Goal: Task Accomplishment & Management: Use online tool/utility

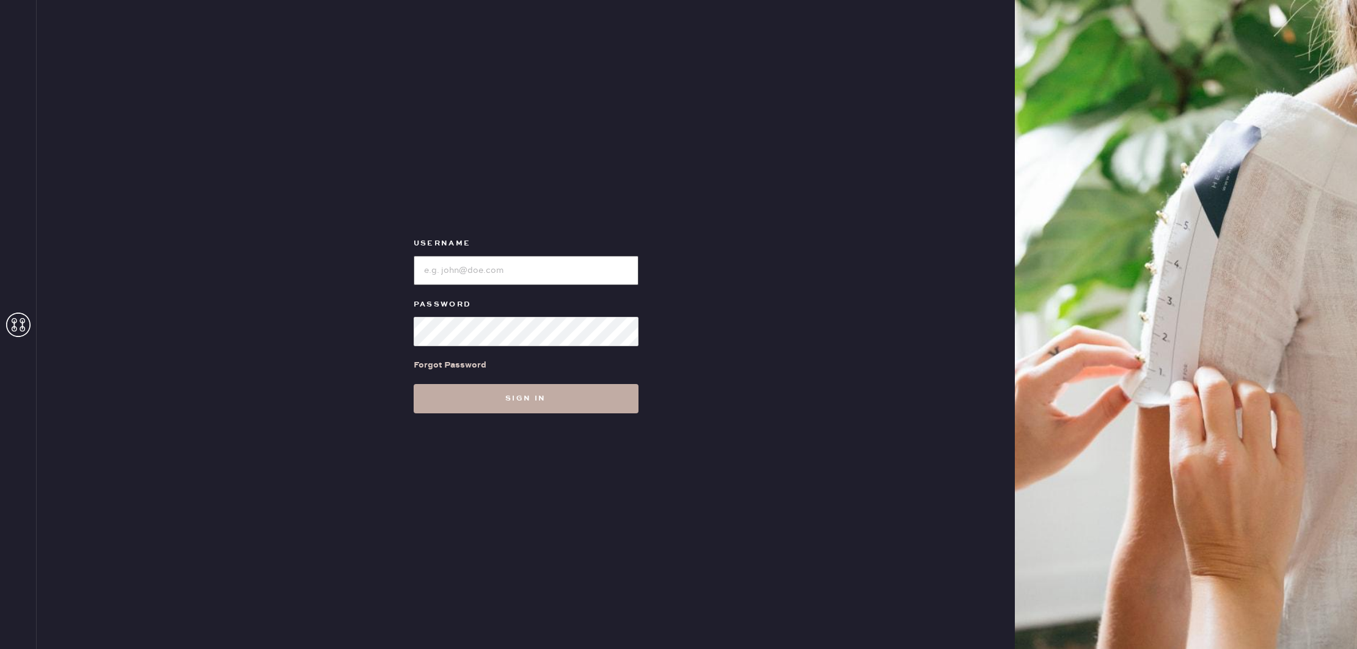
type input "reformationbellevue"
click at [523, 399] on button "Sign in" at bounding box center [526, 398] width 225 height 29
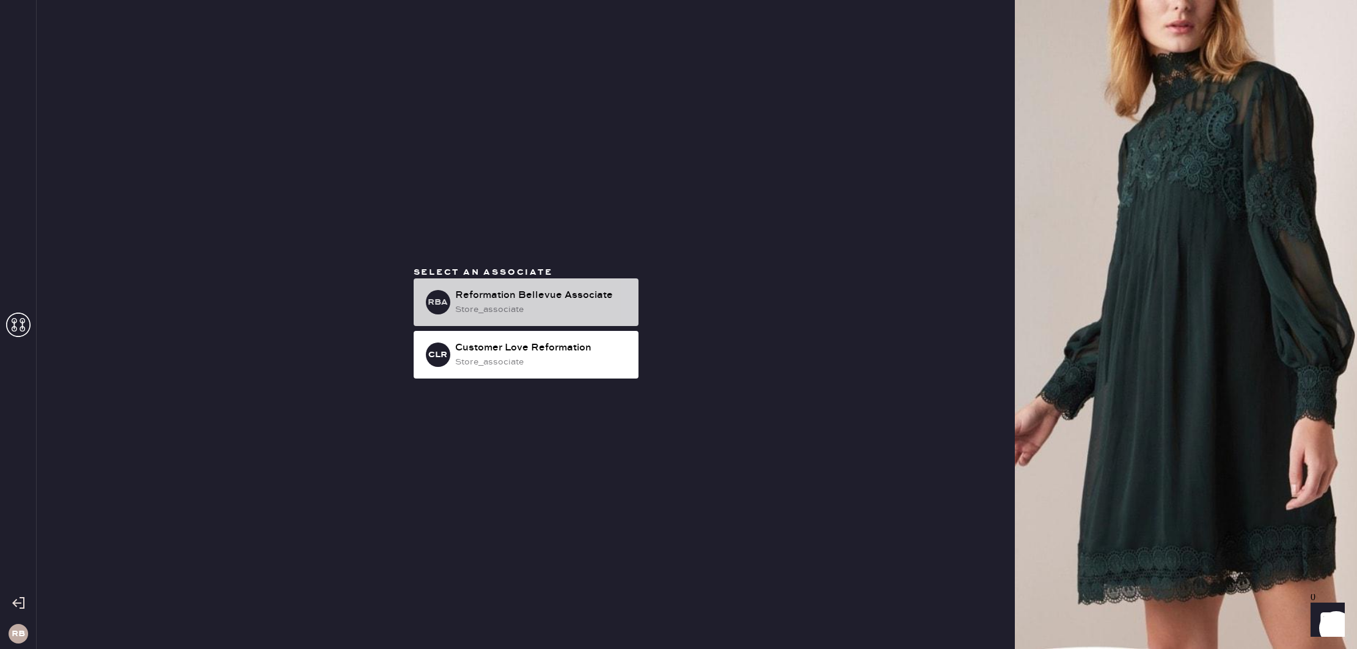
click at [539, 296] on div "Reformation Bellevue Associate" at bounding box center [541, 295] width 173 height 15
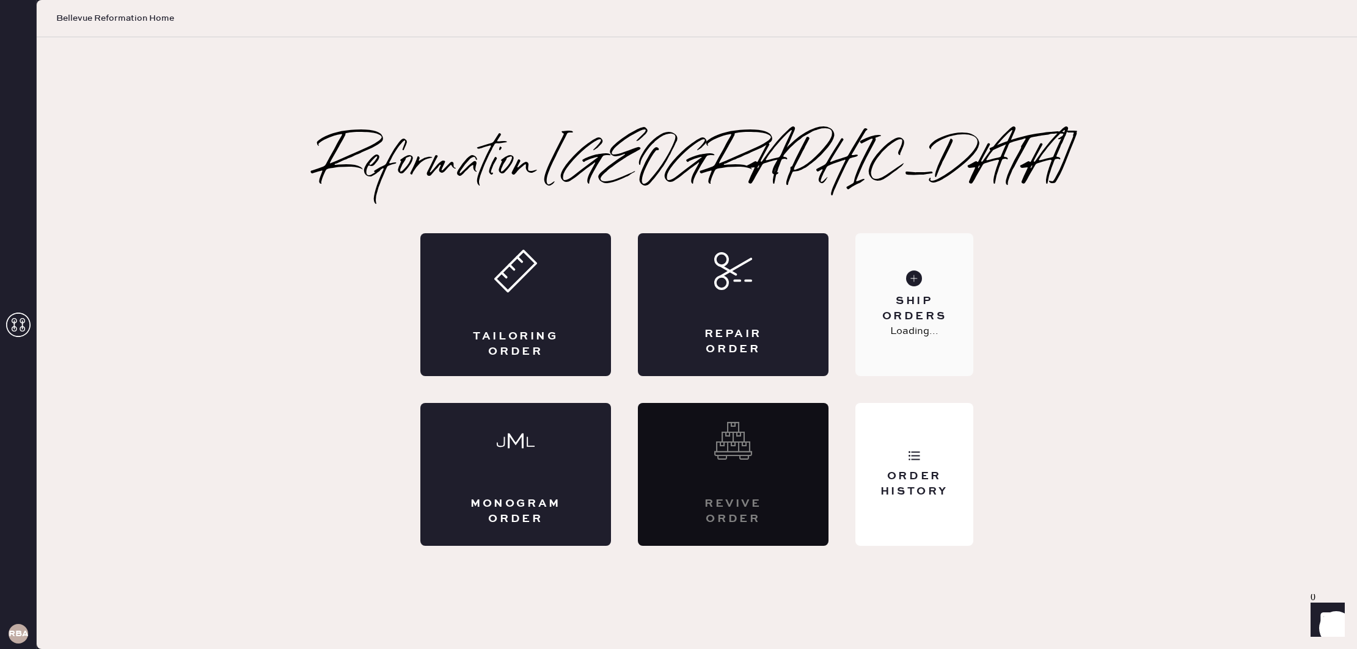
click at [911, 309] on div "Ship Orders" at bounding box center [914, 309] width 98 height 31
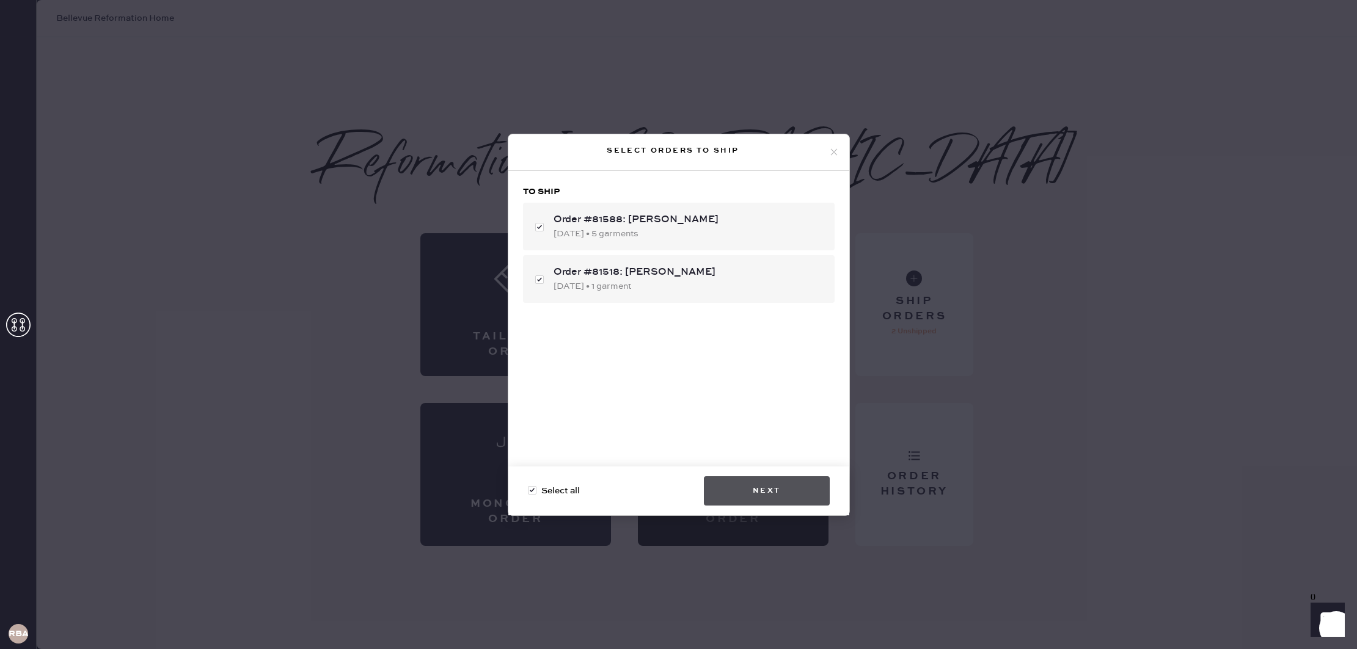
click at [757, 494] on button "Next" at bounding box center [767, 490] width 126 height 29
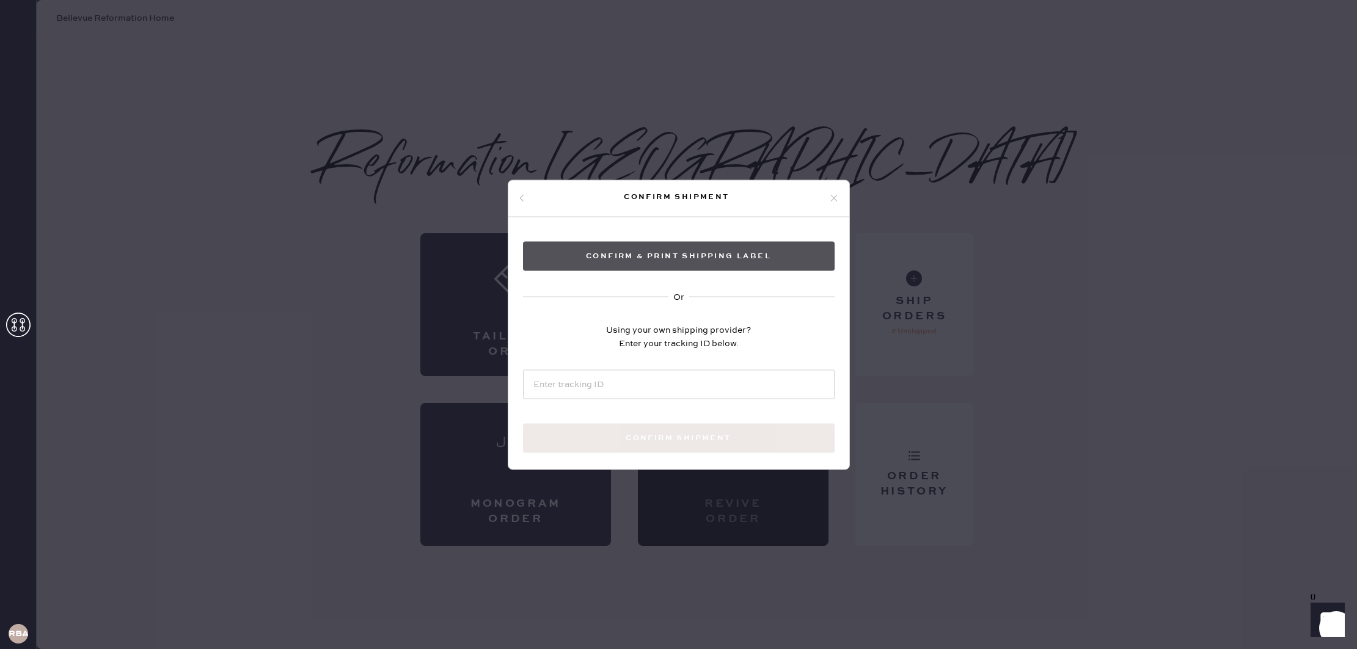
click at [684, 251] on button "Confirm & Print shipping label" at bounding box center [679, 255] width 312 height 29
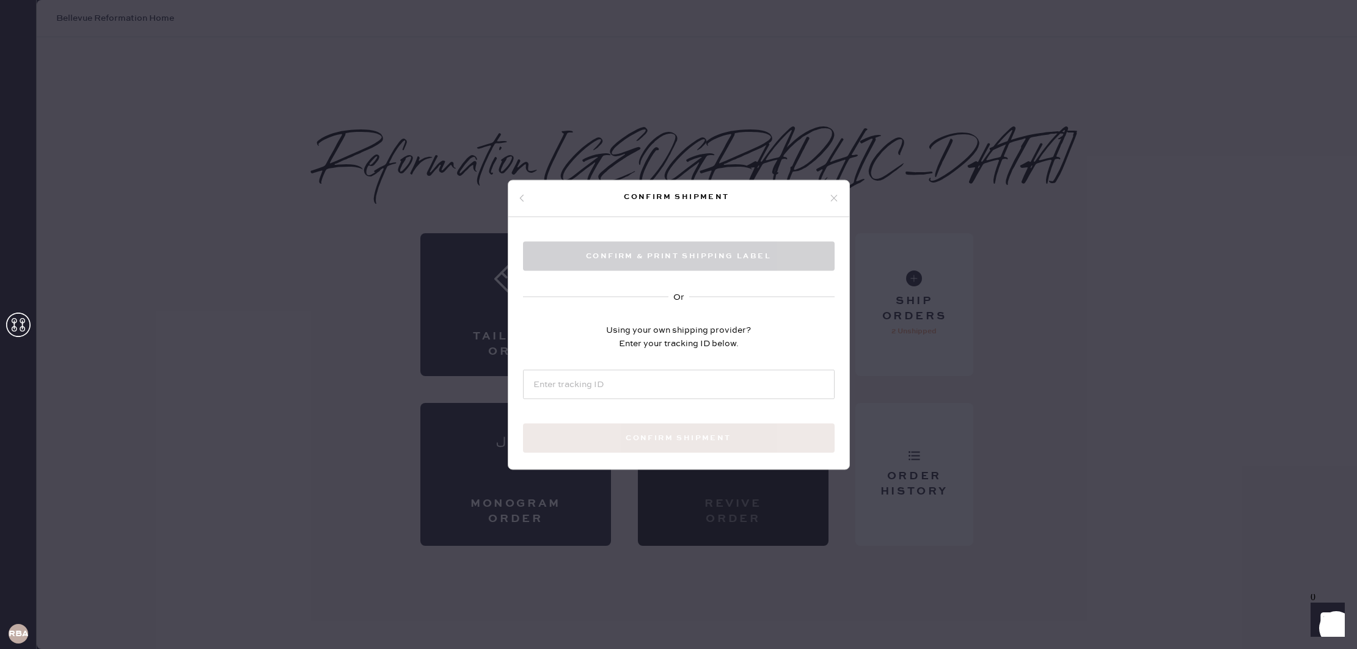
click at [1071, 168] on div "Confirm shipment Confirm & Print shipping label Or Using your own shipping prov…" at bounding box center [678, 324] width 1357 height 649
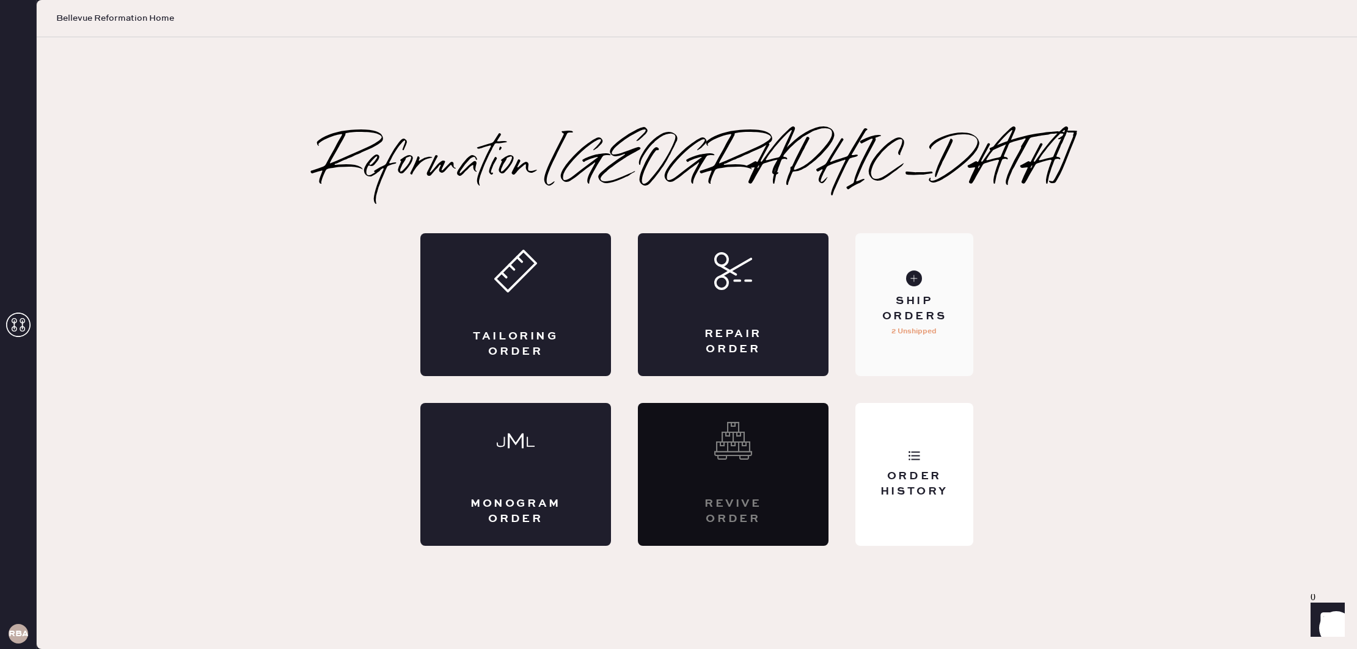
click at [909, 302] on div "Ship Orders" at bounding box center [914, 309] width 98 height 31
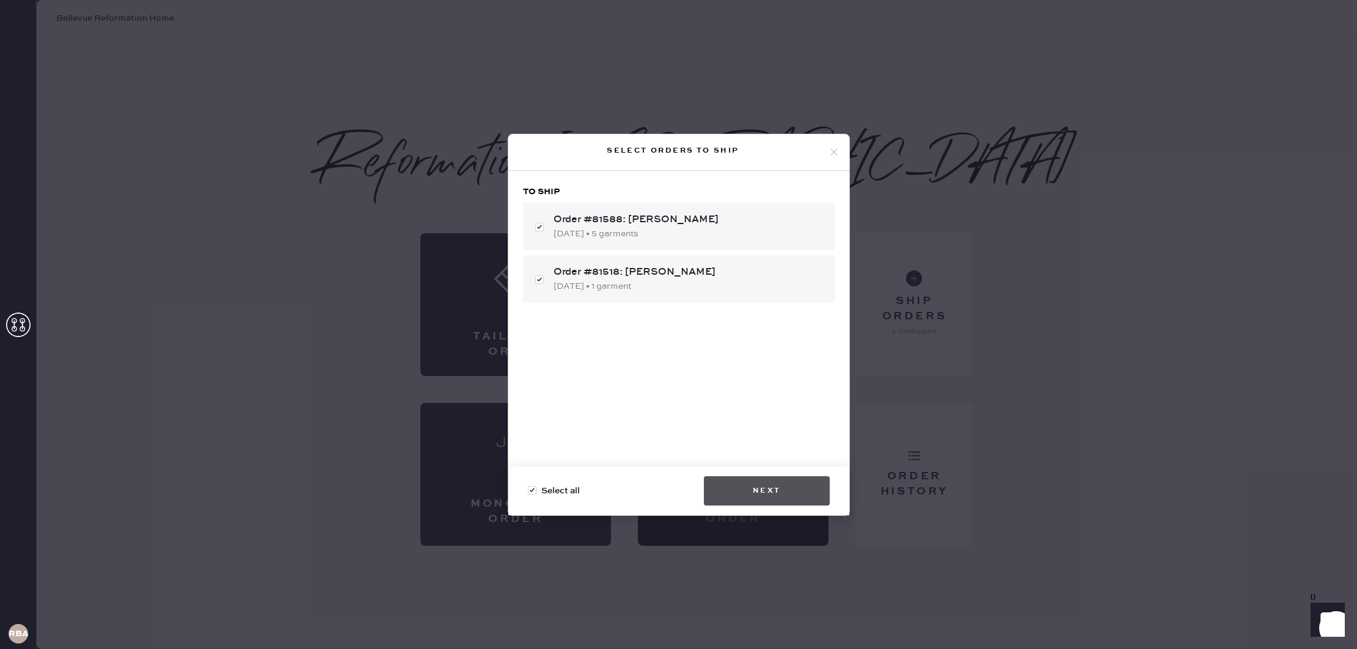
checkbox input "false"
click at [761, 494] on button "Next" at bounding box center [767, 490] width 126 height 29
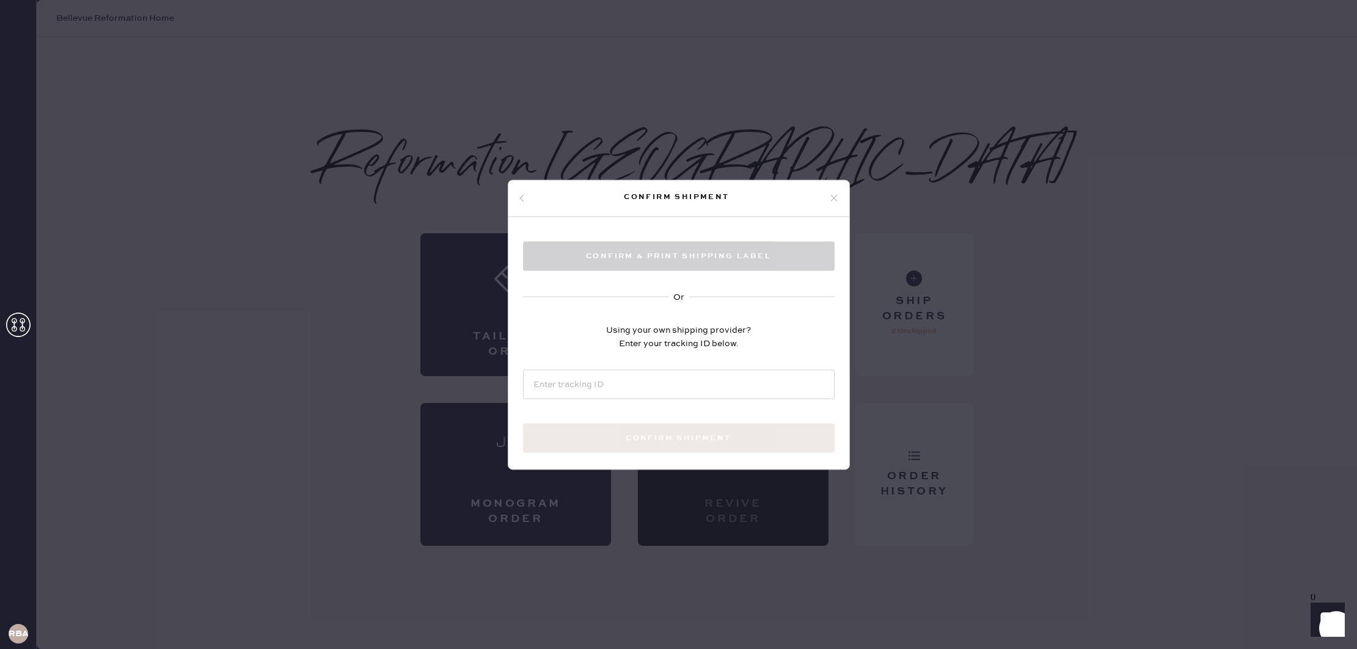
click at [658, 191] on div "Confirm shipment" at bounding box center [676, 197] width 303 height 15
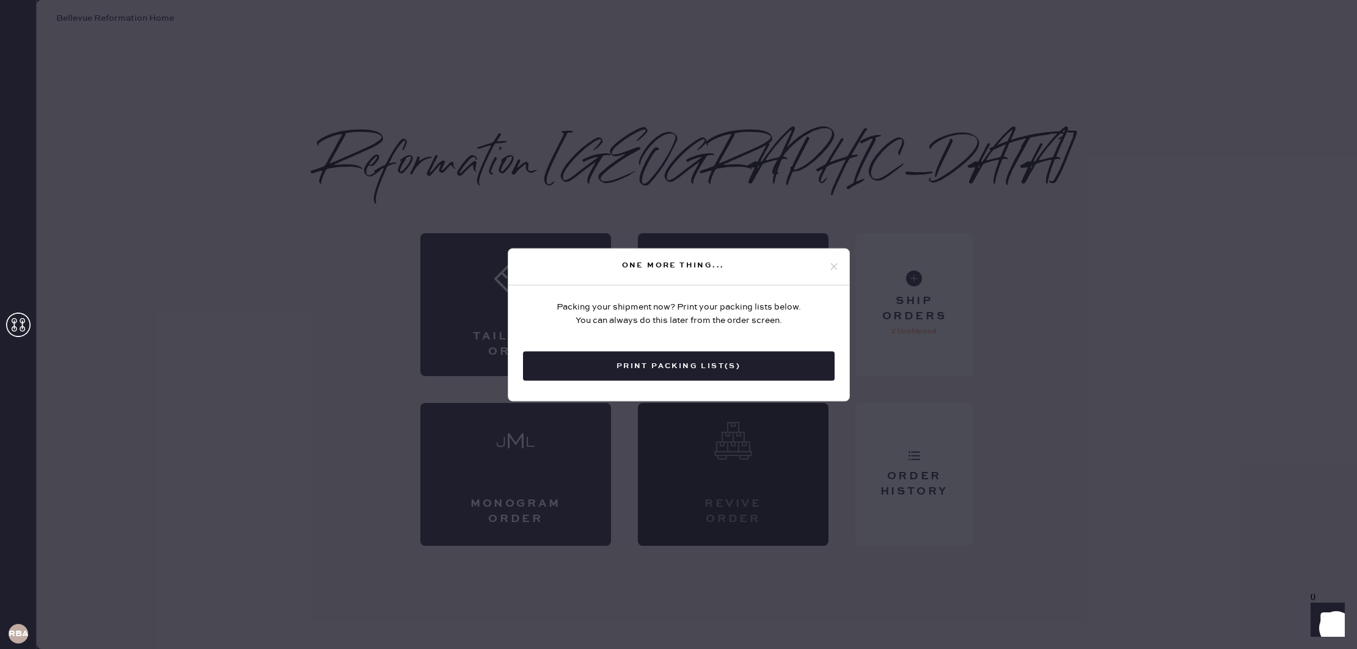
click at [685, 366] on button "Print Packing List(s)" at bounding box center [679, 365] width 312 height 29
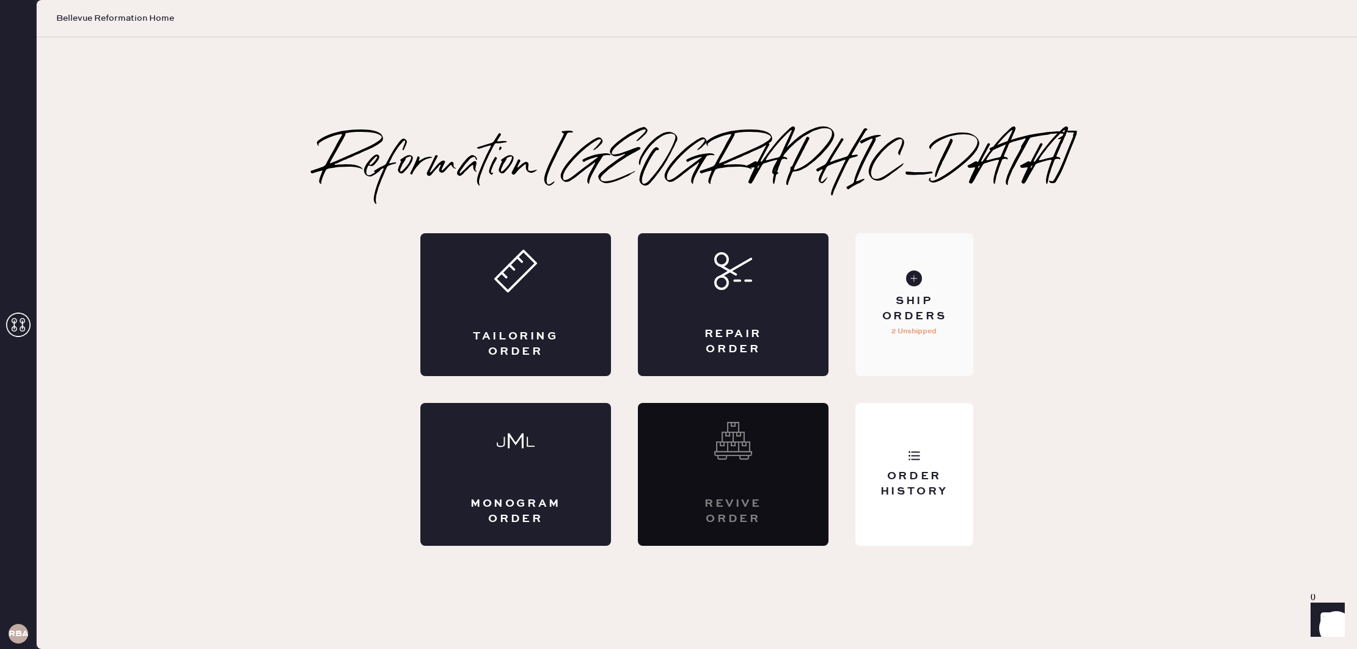
click at [915, 296] on div "Ship Orders" at bounding box center [914, 309] width 98 height 31
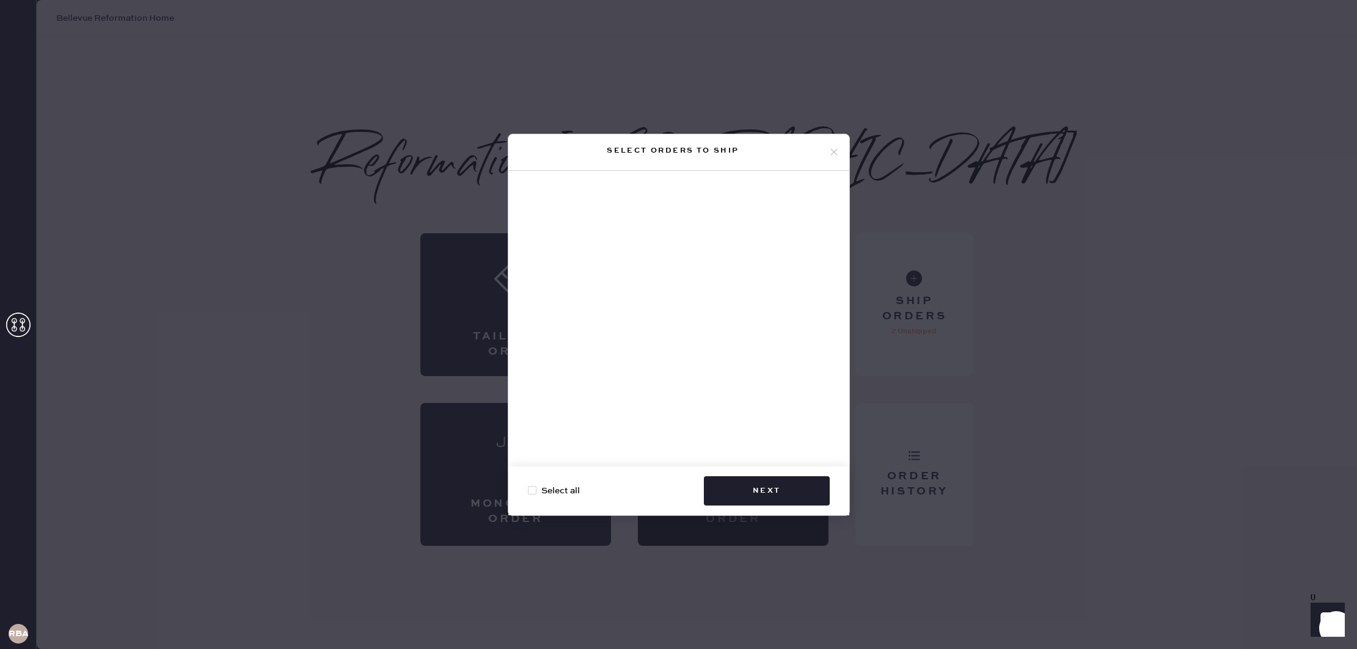
click at [834, 151] on use at bounding box center [833, 152] width 7 height 7
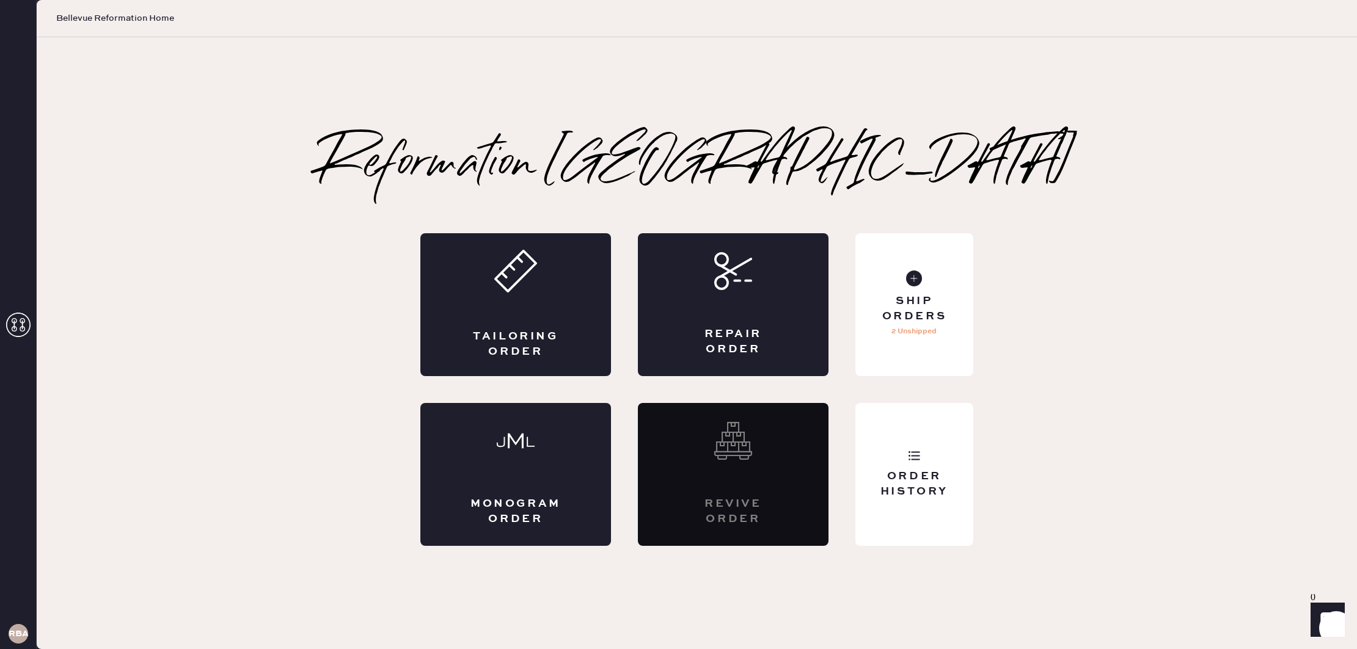
click at [950, 141] on div "Reformation [GEOGRAPHIC_DATA]" at bounding box center [697, 164] width 756 height 49
